Goal: Task Accomplishment & Management: Use online tool/utility

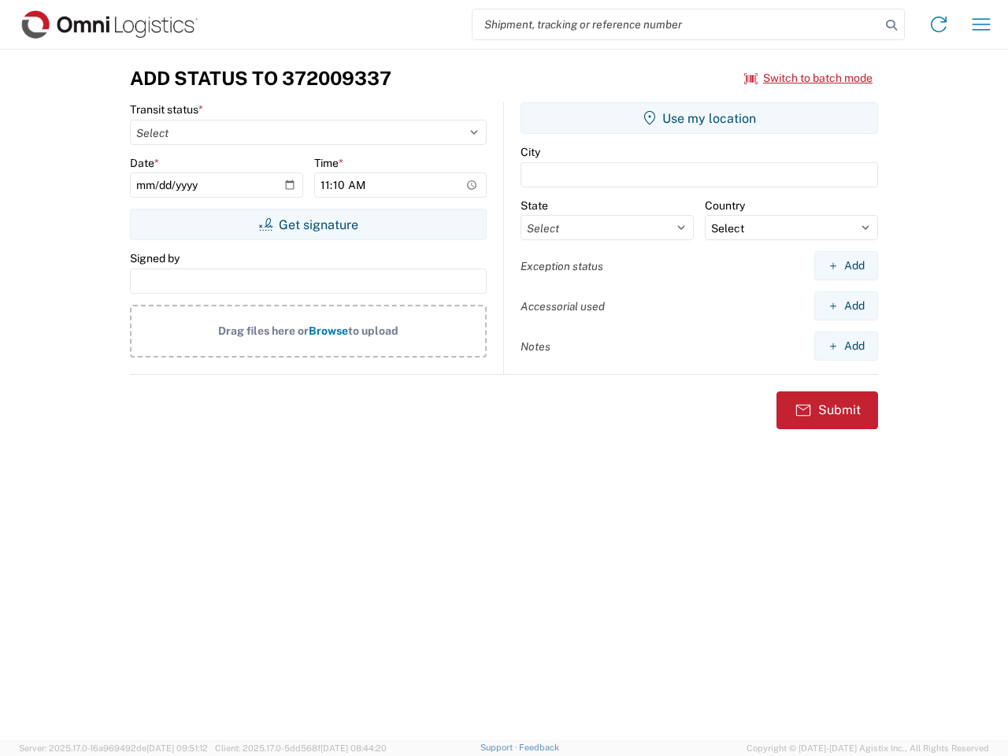
click at [676, 24] on input "search" at bounding box center [676, 24] width 408 height 30
click at [891, 25] on icon at bounding box center [891, 25] width 22 height 22
click at [938, 24] on icon at bounding box center [938, 24] width 25 height 25
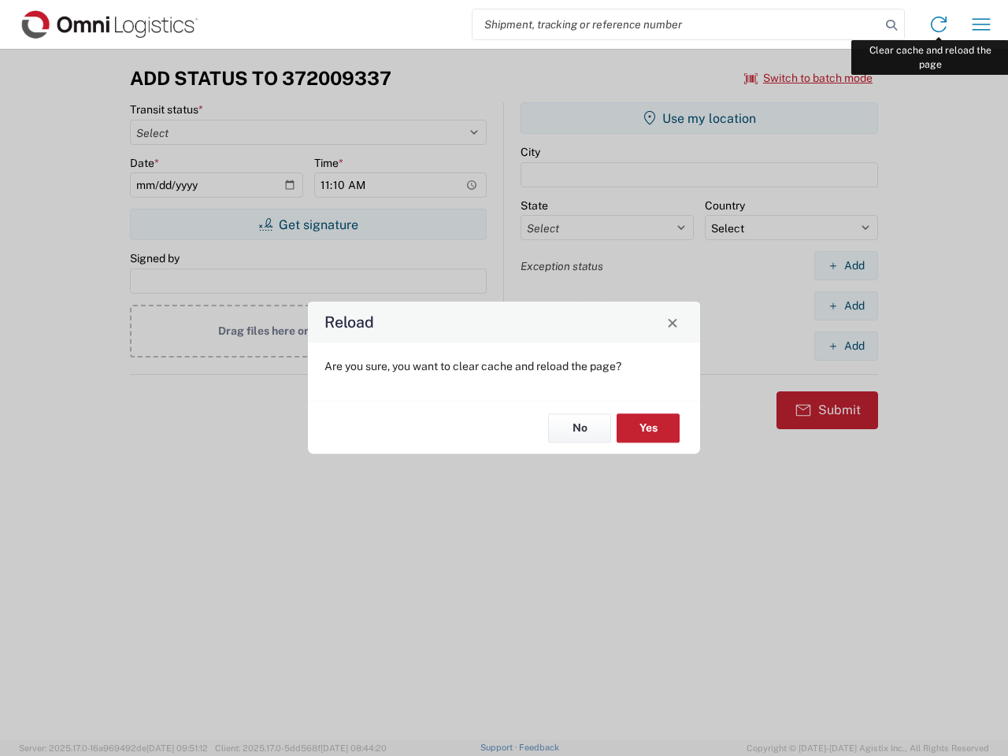
click at [981, 24] on div "Reload Are you sure, you want to clear cache and reload the page? No Yes" at bounding box center [504, 378] width 1008 height 756
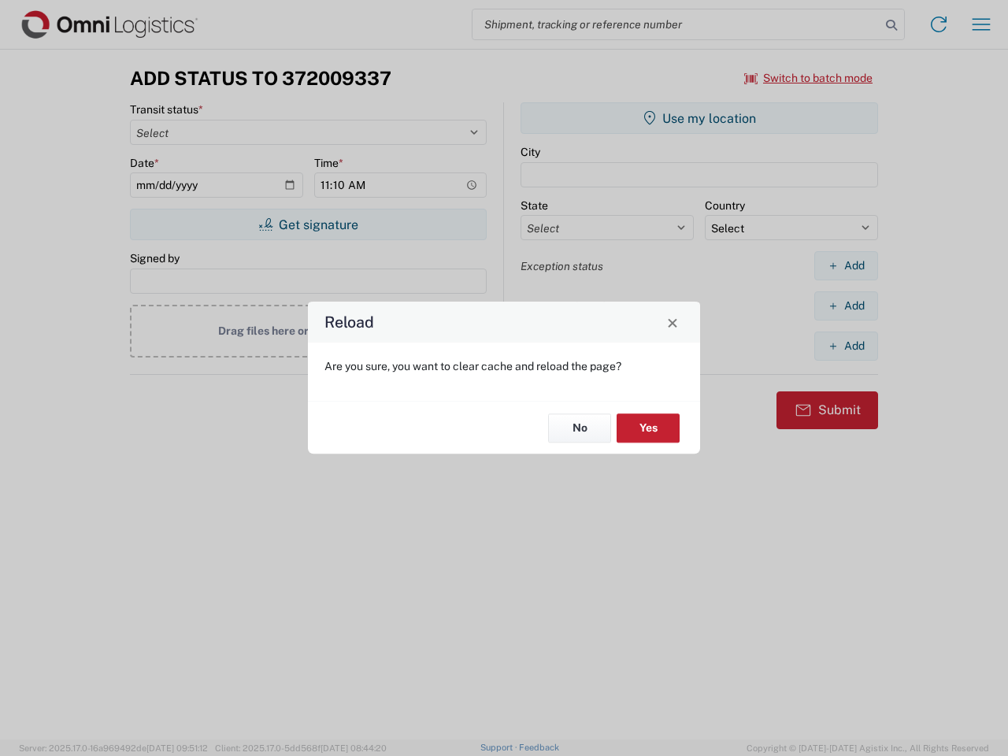
click at [809, 78] on div "Reload Are you sure, you want to clear cache and reload the page? No Yes" at bounding box center [504, 378] width 1008 height 756
click at [308, 224] on div "Reload Are you sure, you want to clear cache and reload the page? No Yes" at bounding box center [504, 378] width 1008 height 756
click at [699, 118] on div "Reload Are you sure, you want to clear cache and reload the page? No Yes" at bounding box center [504, 378] width 1008 height 756
click at [846, 265] on div "Reload Are you sure, you want to clear cache and reload the page? No Yes" at bounding box center [504, 378] width 1008 height 756
click at [846, 305] on div "Reload Are you sure, you want to clear cache and reload the page? No Yes" at bounding box center [504, 378] width 1008 height 756
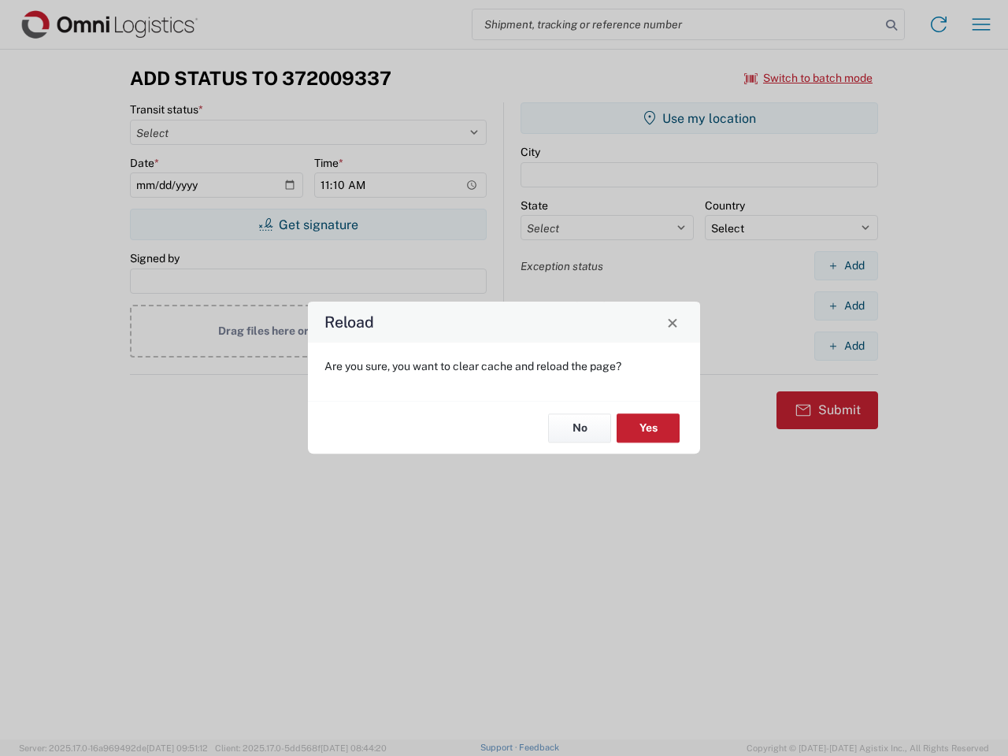
click at [846, 346] on div "Reload Are you sure, you want to clear cache and reload the page? No Yes" at bounding box center [504, 378] width 1008 height 756
